Goal: Navigation & Orientation: Find specific page/section

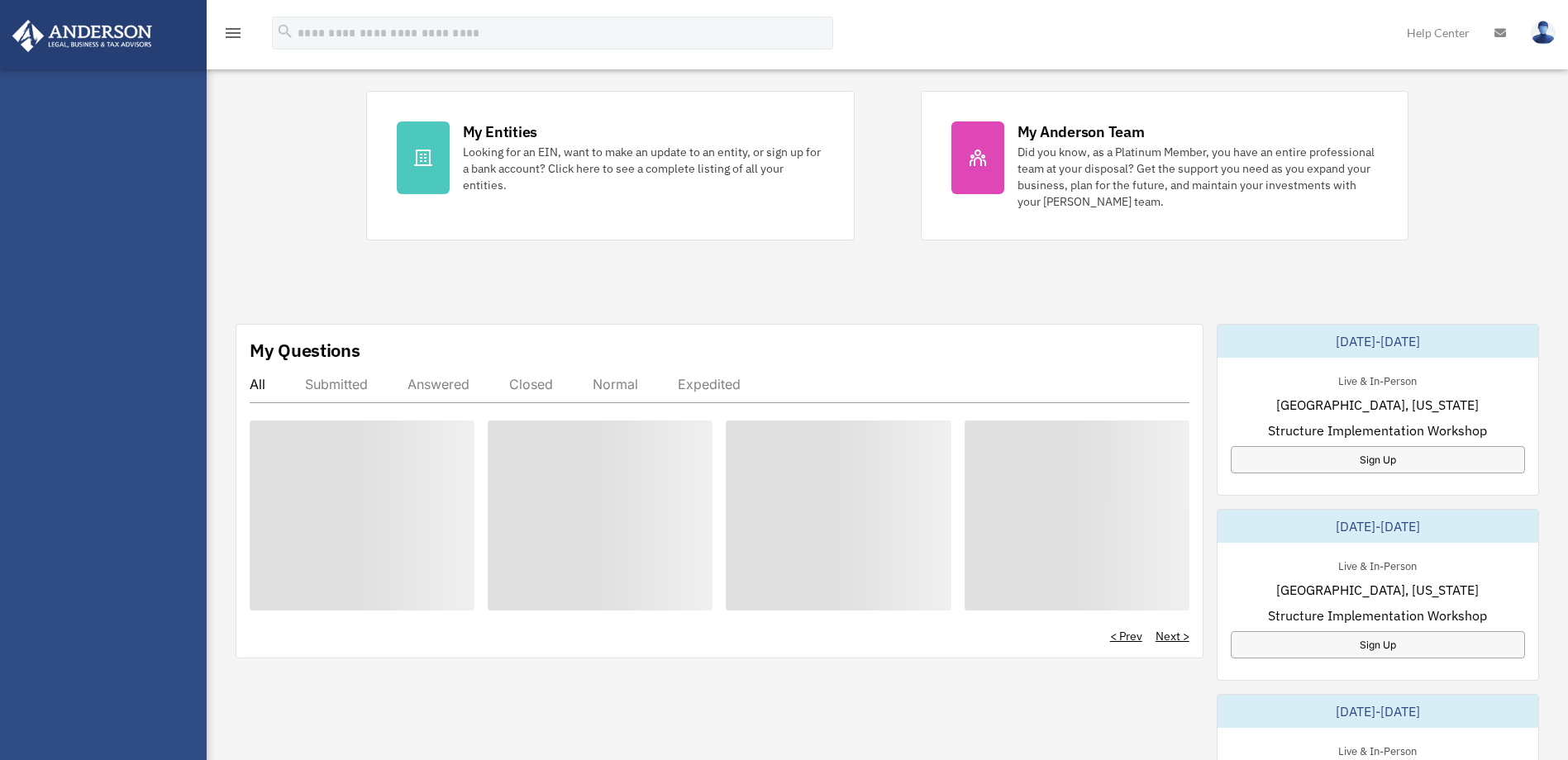
scroll to position [331, 0]
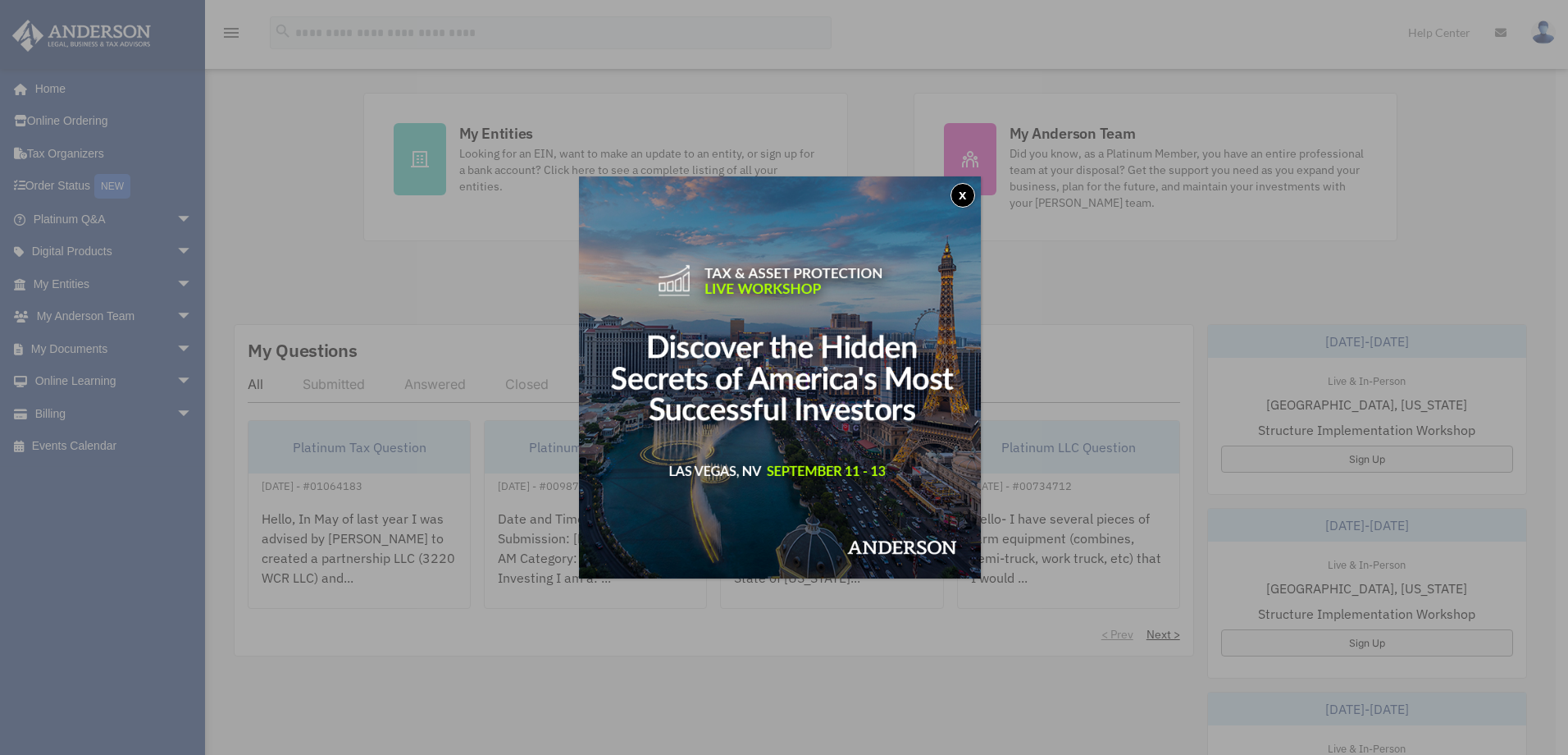
click at [975, 194] on button "x" at bounding box center [963, 195] width 25 height 25
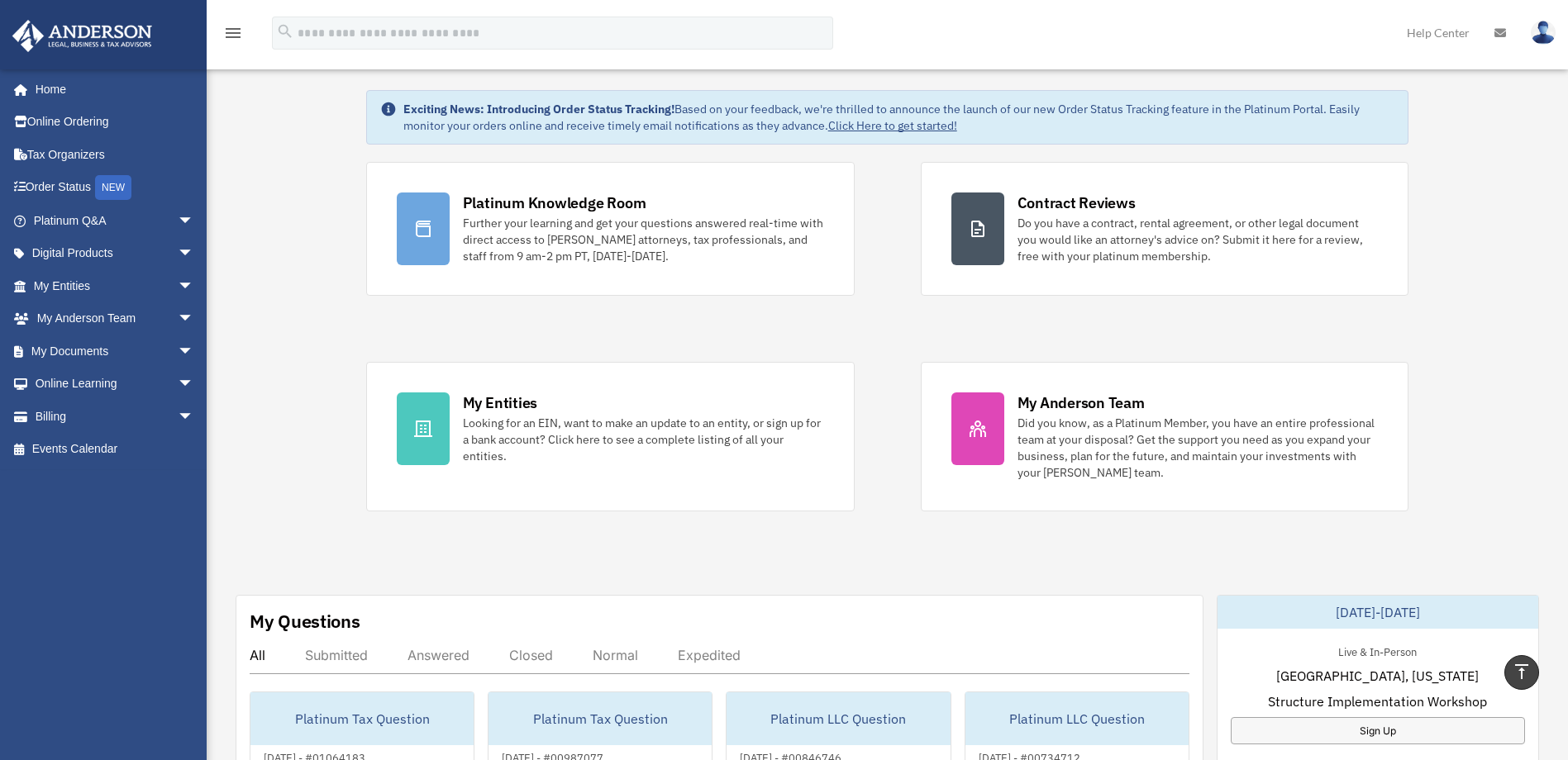
scroll to position [0, 0]
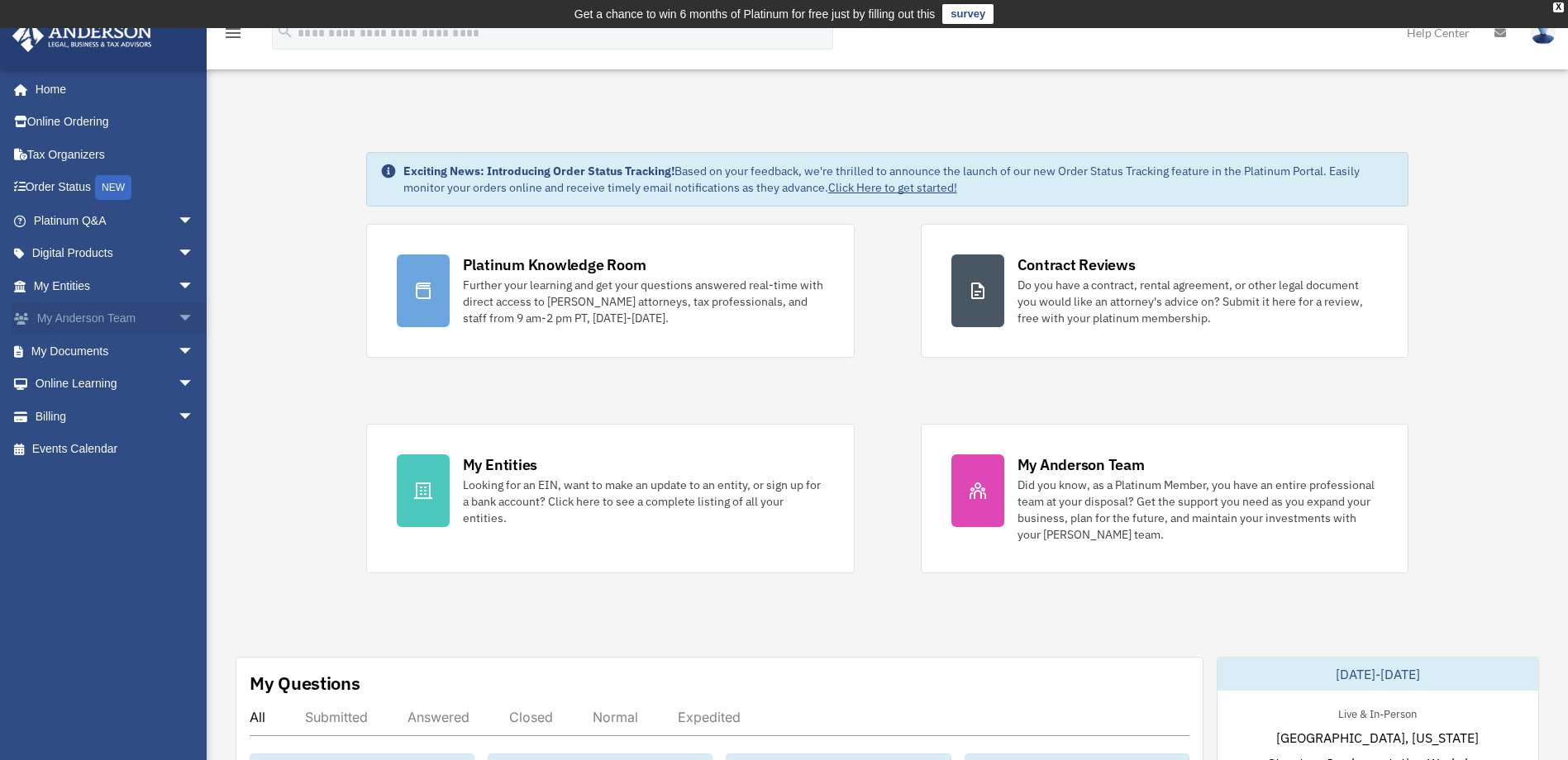
click at [74, 315] on link "My [PERSON_NAME] Team arrow_drop_down" at bounding box center [114, 319] width 207 height 33
click at [178, 317] on span "arrow_drop_down" at bounding box center [194, 319] width 33 height 33
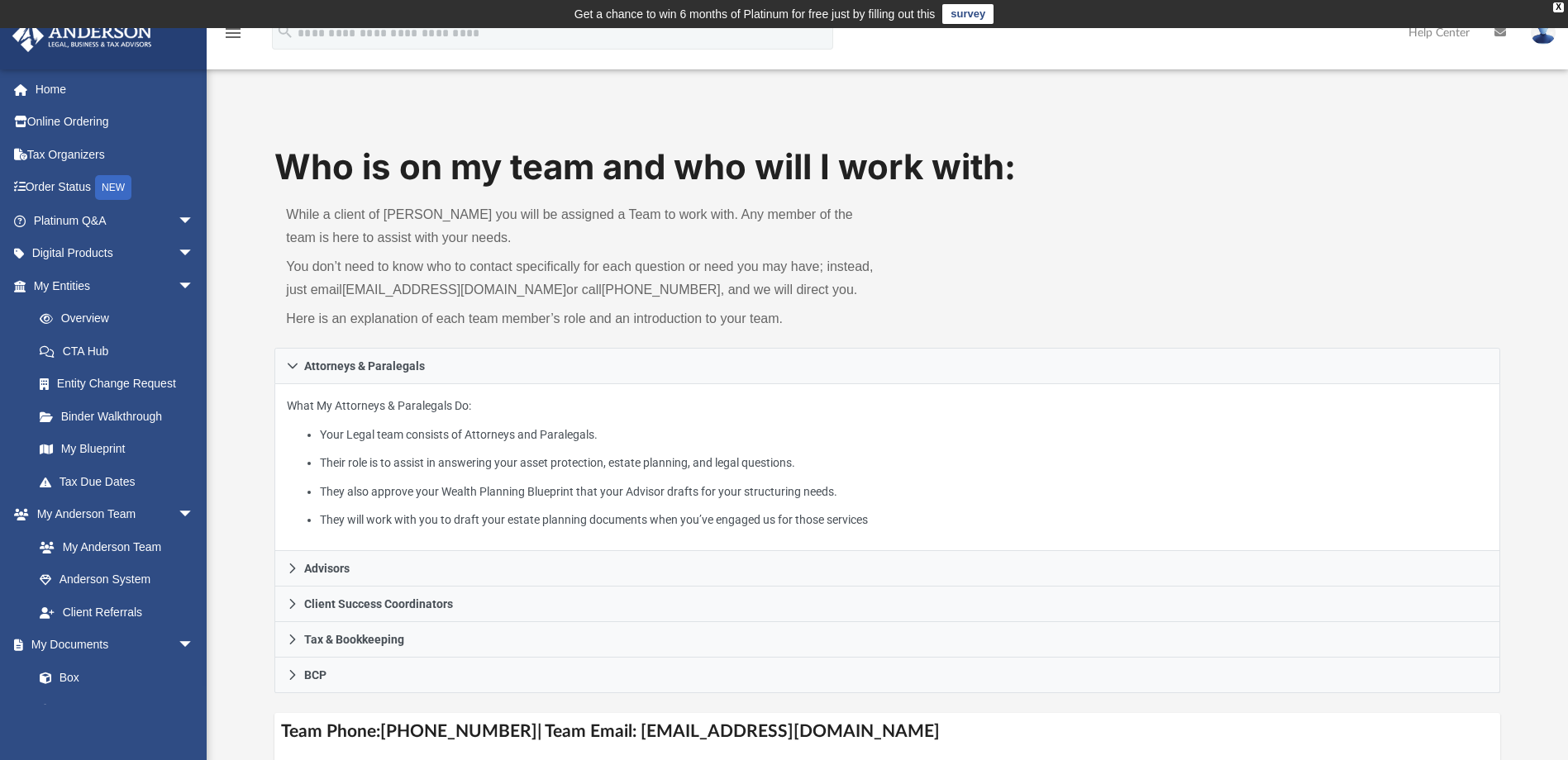
scroll to position [82, 0]
